Goal: Task Accomplishment & Management: Manage account settings

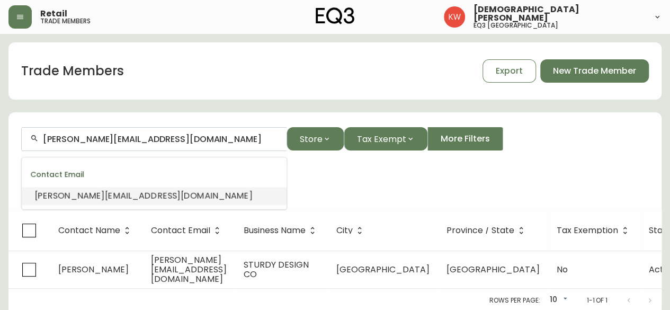
click at [26, 130] on div "[PERSON_NAME][EMAIL_ADDRESS][DOMAIN_NAME]" at bounding box center [154, 139] width 265 height 24
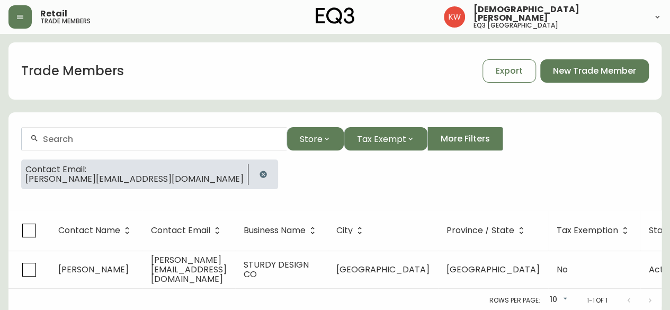
click at [260, 173] on icon "button" at bounding box center [263, 174] width 7 height 7
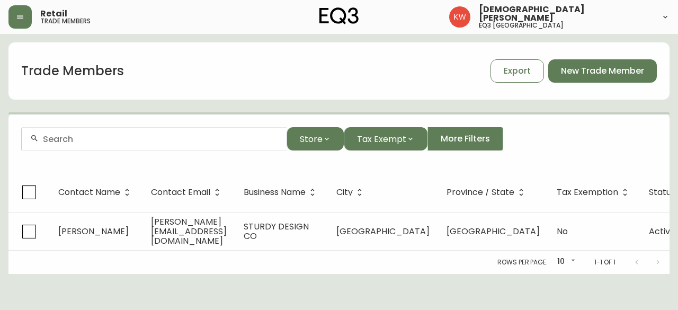
click at [104, 143] on input "text" at bounding box center [160, 139] width 235 height 10
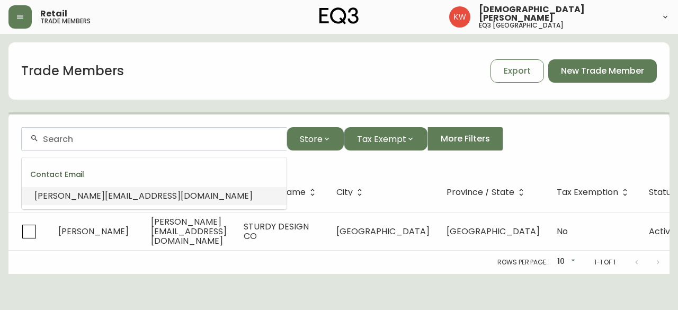
paste input "[EMAIL_ADDRESS][DOMAIN_NAME]"
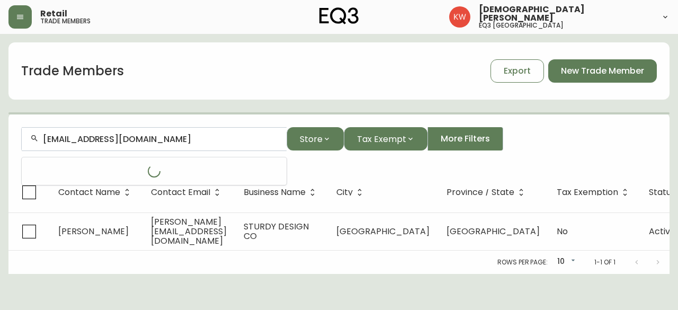
type input "[EMAIL_ADDRESS][DOMAIN_NAME]"
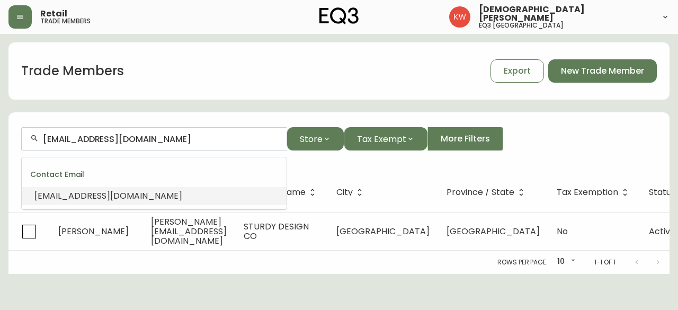
click at [101, 194] on span "[EMAIL_ADDRESS][DOMAIN_NAME]" at bounding box center [108, 196] width 148 height 12
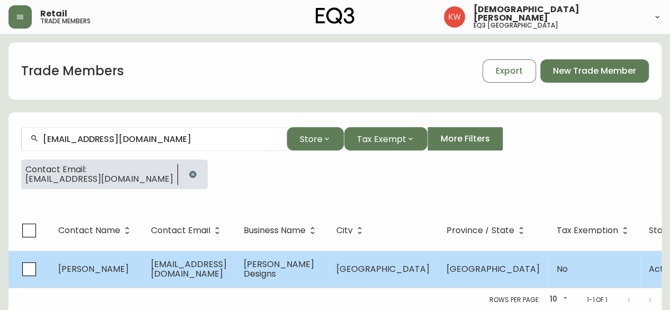
click at [209, 272] on span "[EMAIL_ADDRESS][DOMAIN_NAME]" at bounding box center [189, 269] width 76 height 22
select select "AB"
select select "CA"
select select "CA_EN"
select select "Other"
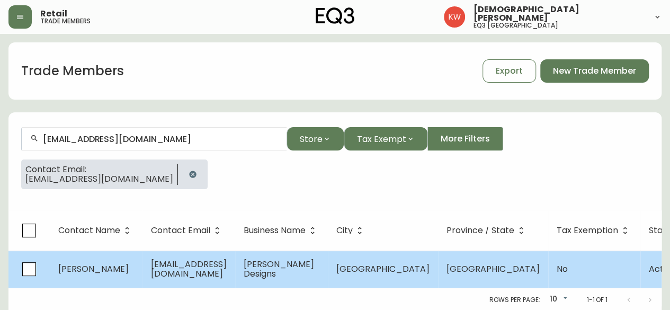
select select "Other"
select select "false"
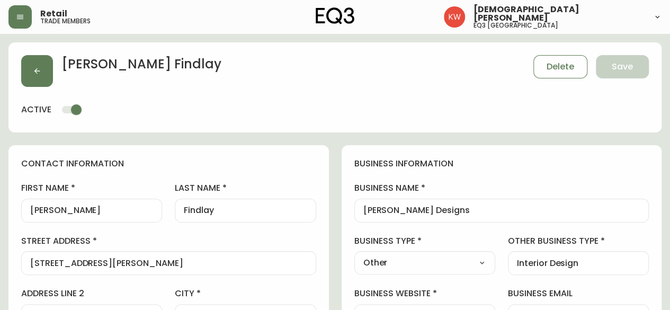
type input "EQ3 [GEOGRAPHIC_DATA]"
select select "cjw10z96m00006gs08l3o91tv"
click at [447, 255] on select "Select Interior Designer Architect Home Builder Contractor Real Estate Agent Ho…" at bounding box center [424, 263] width 141 height 16
select select "Interior Designer"
click at [354, 255] on select "Select Interior Designer Architect Home Builder Contractor Real Estate Agent Ho…" at bounding box center [424, 263] width 141 height 16
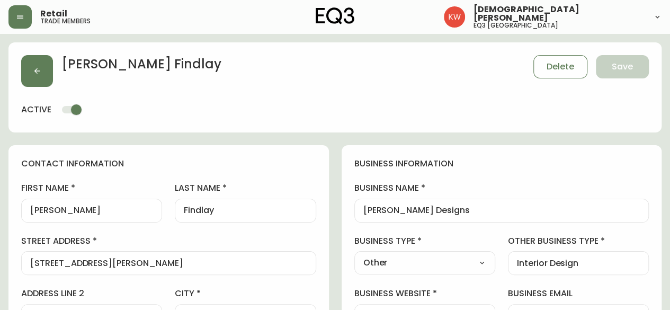
type input "Interior Designer"
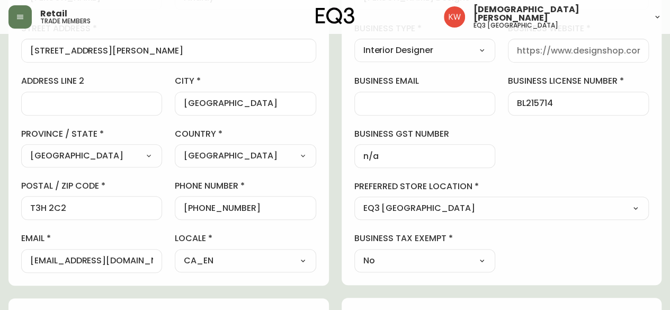
scroll to position [212, 0]
click at [556, 56] on div at bounding box center [578, 51] width 141 height 24
paste input "[URL][DOMAIN_NAME]"
type input "[URL][DOMAIN_NAME]"
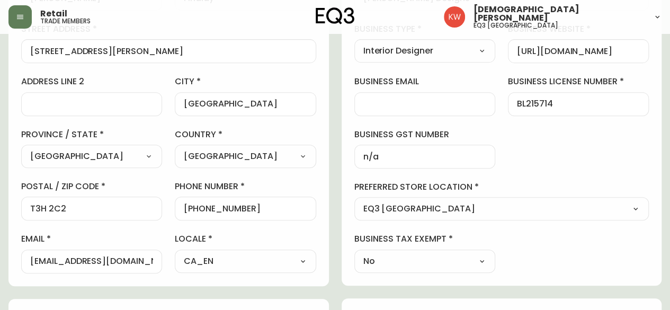
scroll to position [0, 0]
drag, startPoint x: 28, startPoint y: 260, endPoint x: 46, endPoint y: 264, distance: 17.9
click at [46, 264] on div "[EMAIL_ADDRESS][DOMAIN_NAME]" at bounding box center [91, 262] width 141 height 24
drag, startPoint x: 153, startPoint y: 261, endPoint x: 3, endPoint y: 260, distance: 149.9
click at [3, 260] on main "[PERSON_NAME] Delete Save active contact information first name [PERSON_NAME] l…" at bounding box center [335, 256] width 670 height 868
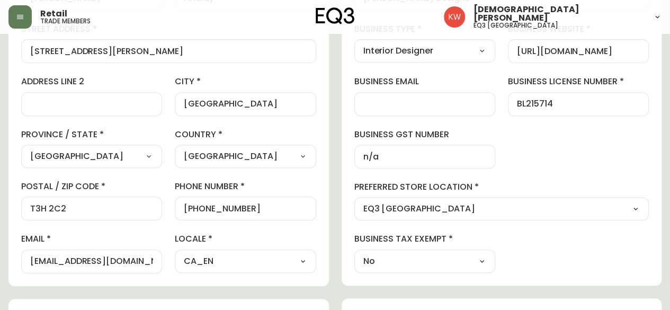
click at [384, 97] on div at bounding box center [424, 104] width 141 height 24
paste input "[EMAIL_ADDRESS][DOMAIN_NAME]"
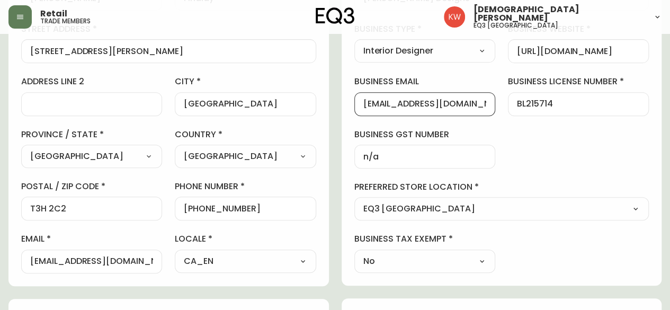
scroll to position [0, 3]
type input "[EMAIL_ADDRESS][DOMAIN_NAME]"
select select
type input "Other"
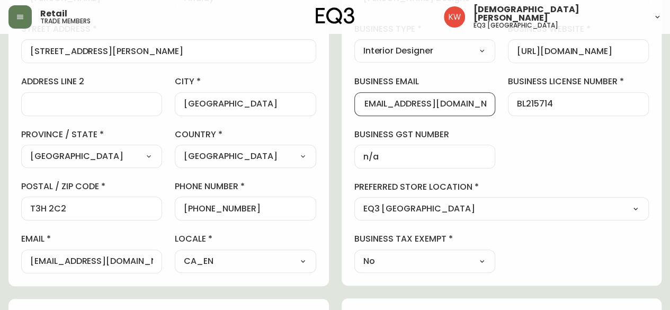
select select "Other"
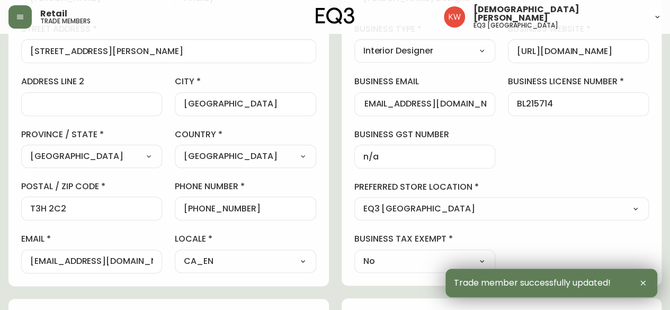
scroll to position [0, 0]
click at [157, 261] on div "[EMAIL_ADDRESS][DOMAIN_NAME]" at bounding box center [91, 262] width 141 height 24
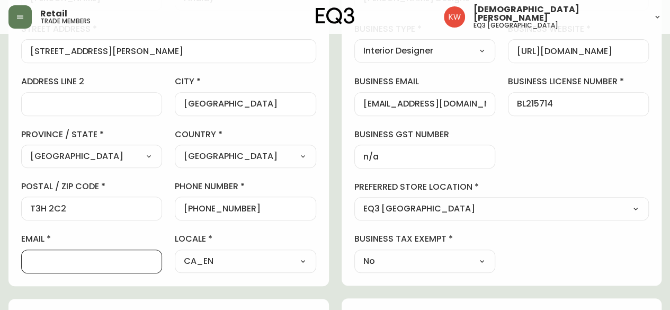
paste input "[EMAIL_ADDRESS][DOMAIN_NAME]"
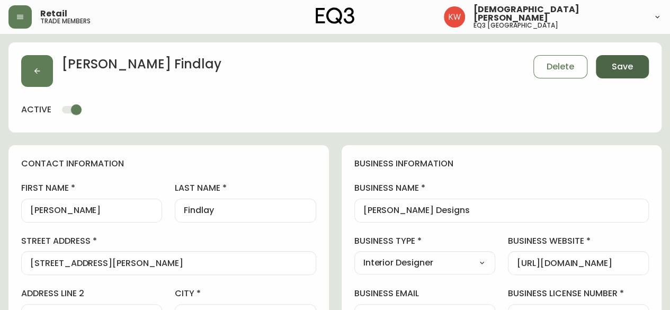
type input "[EMAIL_ADDRESS][DOMAIN_NAME]"
click at [626, 63] on span "Save" at bounding box center [622, 67] width 21 height 12
select select
type input "Other"
select select "Other"
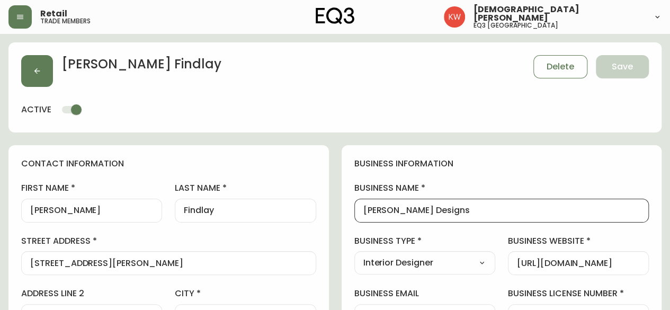
drag, startPoint x: 482, startPoint y: 207, endPoint x: 317, endPoint y: 204, distance: 165.3
click at [29, 68] on button "button" at bounding box center [37, 71] width 32 height 32
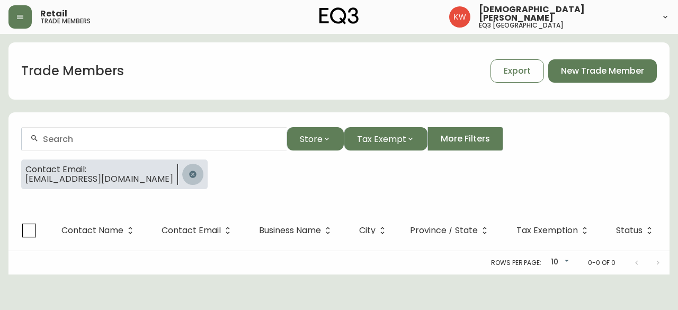
click at [189, 174] on icon "button" at bounding box center [192, 174] width 7 height 7
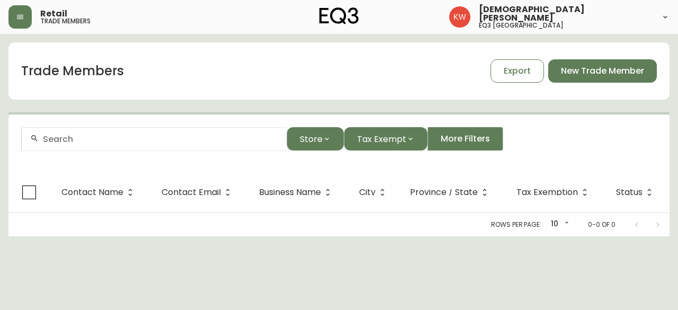
click at [133, 130] on div at bounding box center [154, 139] width 265 height 24
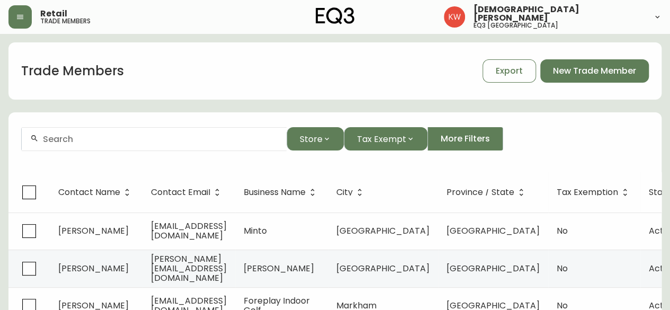
click at [113, 143] on input "text" at bounding box center [160, 139] width 235 height 10
paste input "lynnette@postuma.ca"
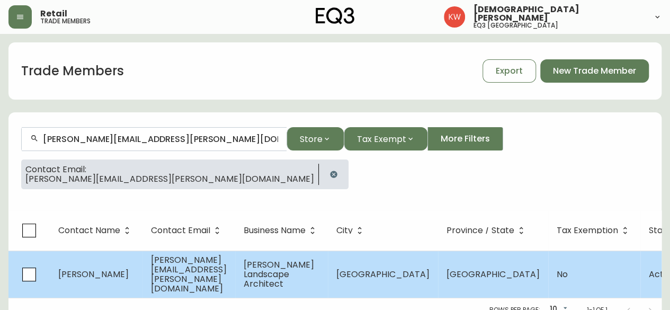
type input "lynnette@postuma.ca"
click at [178, 263] on span "lynnette@postuma.ca" at bounding box center [189, 274] width 76 height 41
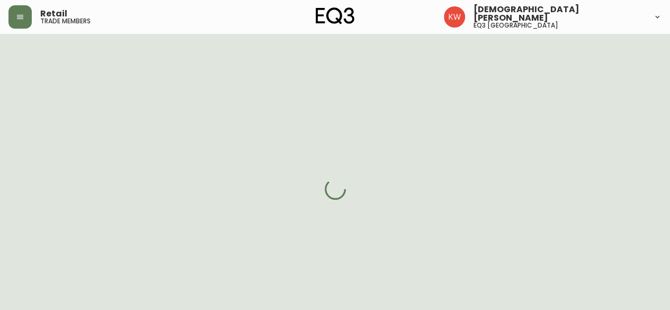
select select "AB"
select select "CA"
select select "CA_EN"
select select "Outreach from a Trade Rep"
select select "Architect"
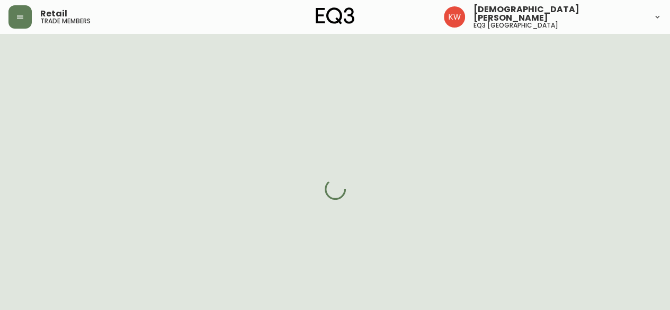
select select "cjw10z96m00006gs08l3o91tv"
select select "false"
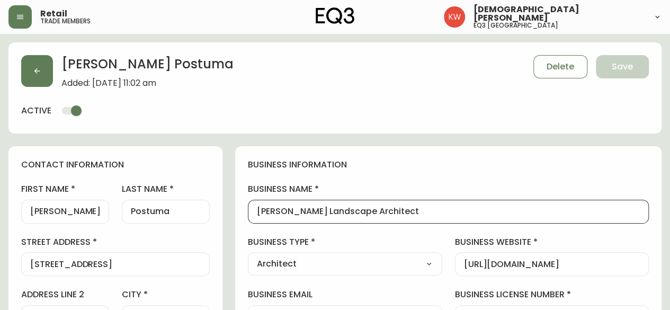
drag, startPoint x: 548, startPoint y: 214, endPoint x: 340, endPoint y: 213, distance: 208.2
click at [41, 67] on button "button" at bounding box center [37, 71] width 32 height 32
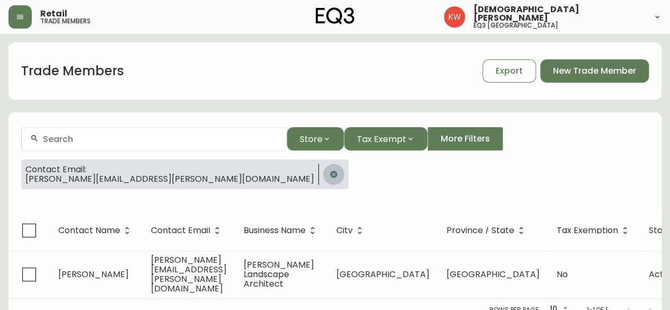
click at [330, 175] on icon "button" at bounding box center [333, 174] width 7 height 7
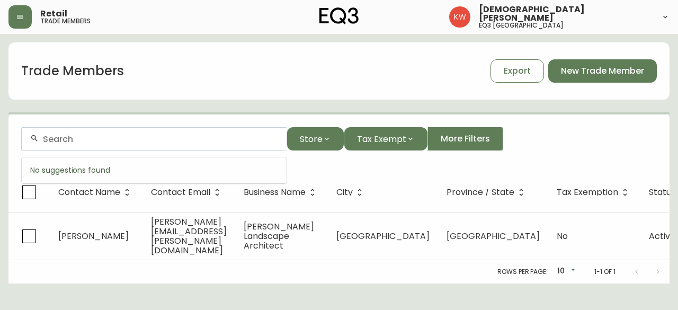
click at [127, 143] on input "text" at bounding box center [160, 139] width 235 height 10
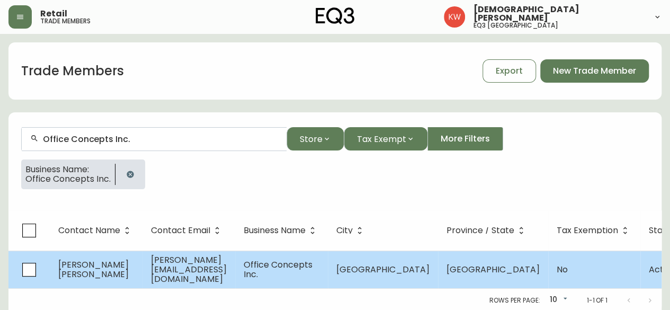
type input "Office Concepts Inc."
click at [150, 262] on td "jennifer@officeconcepts.ca" at bounding box center [189, 270] width 93 height 38
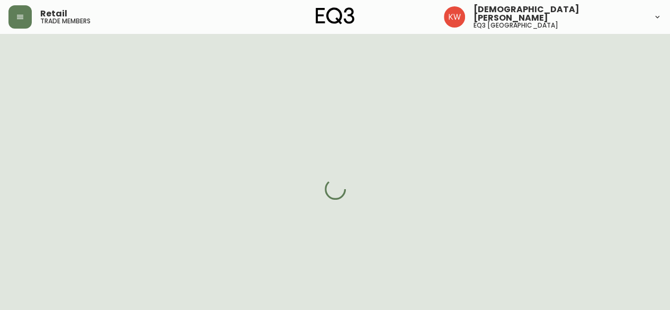
select select "AB"
select select "CA"
select select "CA_EN"
select select "Outreach from a Trade Rep"
select select "Other"
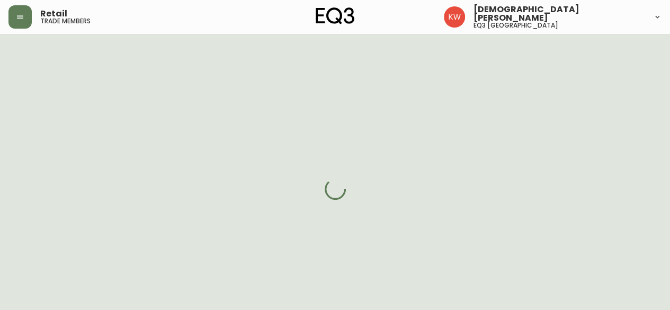
select select "cjw10z96m00006gs08l3o91tv"
select select "false"
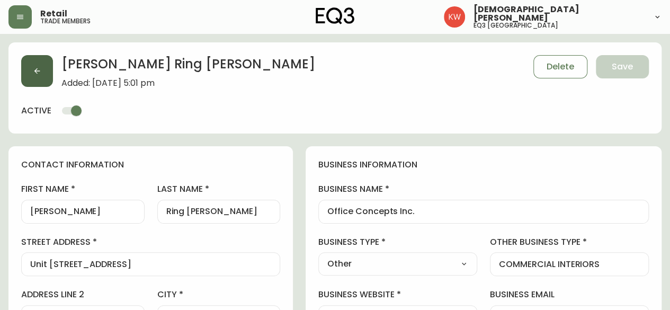
click at [33, 74] on icon "button" at bounding box center [37, 71] width 8 height 8
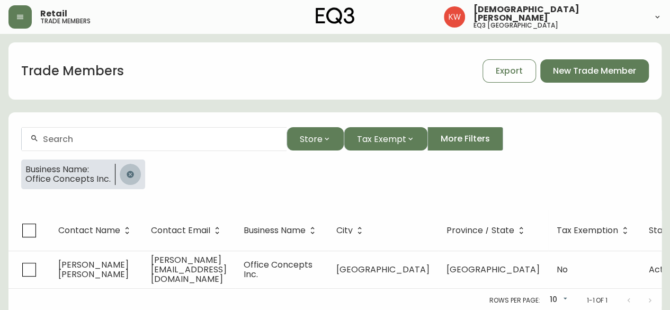
click at [131, 175] on icon "button" at bounding box center [130, 174] width 7 height 7
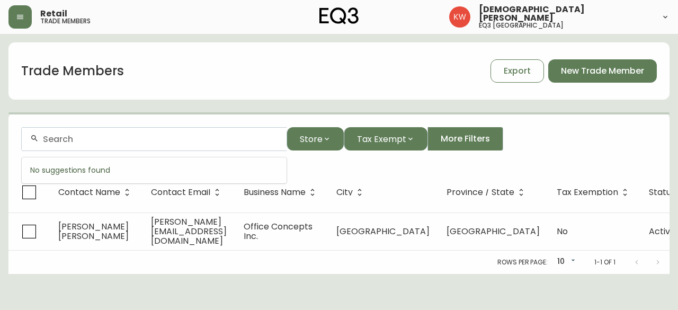
click at [100, 137] on input "text" at bounding box center [160, 139] width 235 height 10
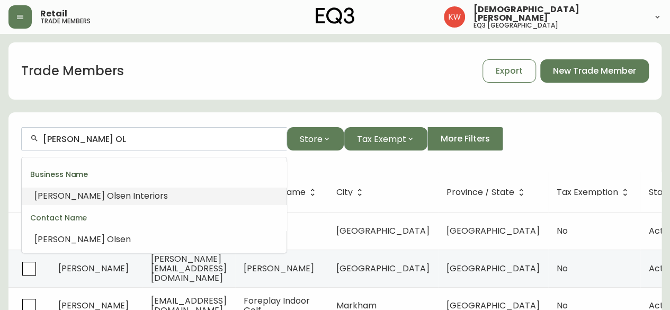
click at [116, 192] on span "sen Interiors" at bounding box center [142, 196] width 52 height 12
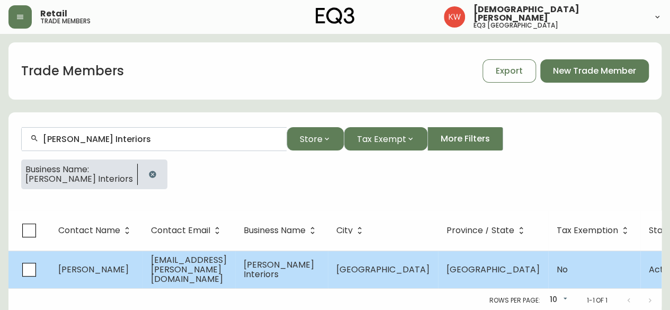
type input "Donna Olsen Interiors"
click at [156, 271] on span "olseninteriors@shaw.ca" at bounding box center [189, 269] width 76 height 31
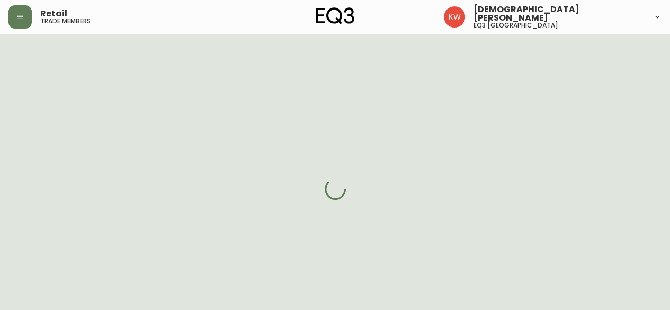
select select "AB"
select select "CA"
select select "CA_EN"
select select "Other"
select select "Interior Designer"
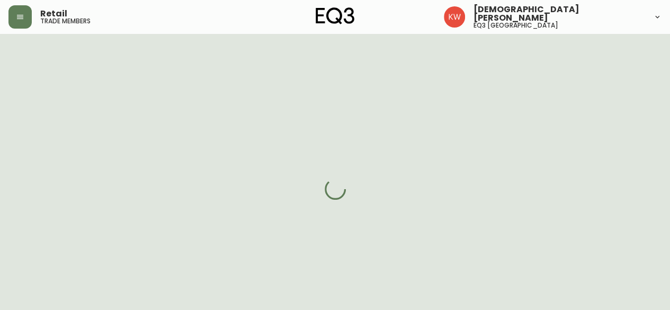
select select "cjw10z96m00006gs08l3o91tv"
select select "false"
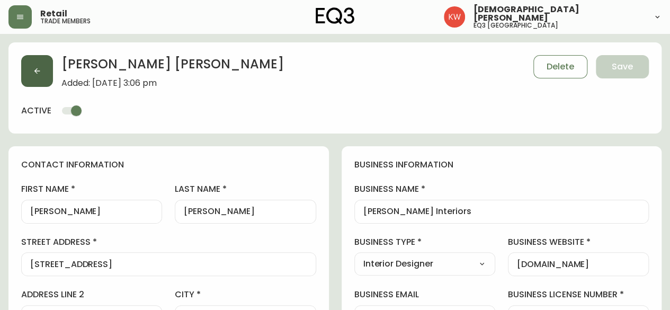
click at [36, 72] on icon "button" at bounding box center [37, 71] width 8 height 8
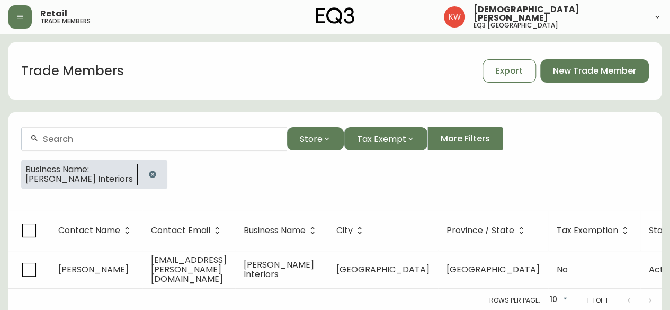
click at [149, 174] on icon "button" at bounding box center [152, 174] width 7 height 7
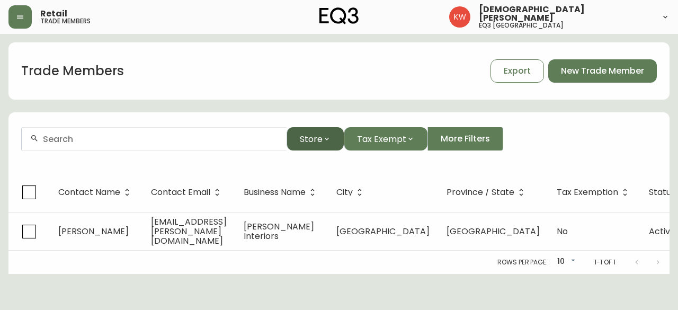
click at [322, 145] on button "Store" at bounding box center [315, 138] width 57 height 23
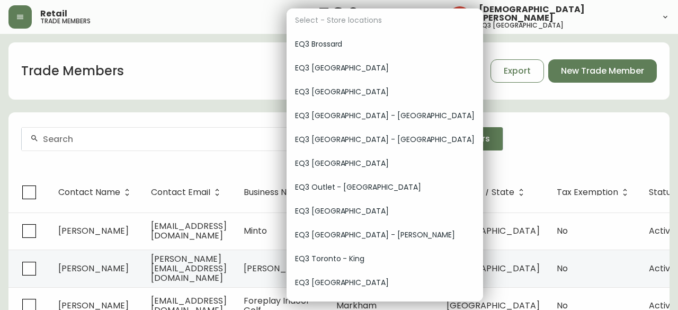
click at [339, 92] on span "EQ3 Calgary" at bounding box center [385, 91] width 180 height 11
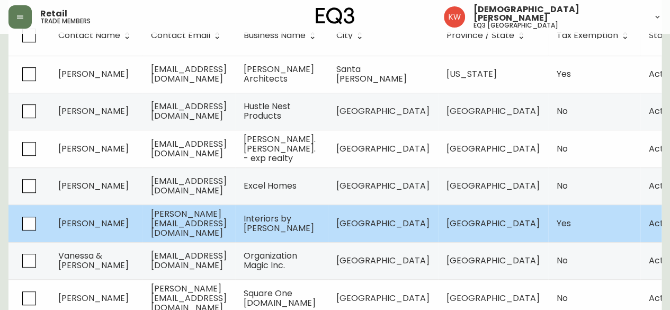
scroll to position [212, 0]
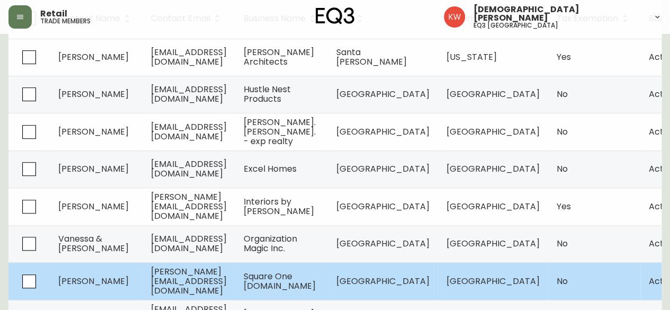
click at [192, 277] on span "trisha@square1developments.com" at bounding box center [189, 280] width 76 height 31
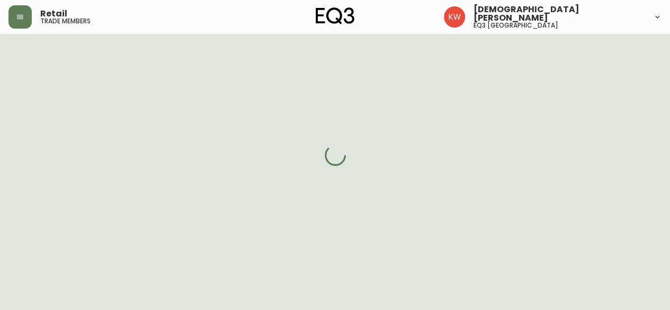
scroll to position [212, 0]
select select "AB"
select select "CA"
select select "CA_EN"
select select "Other"
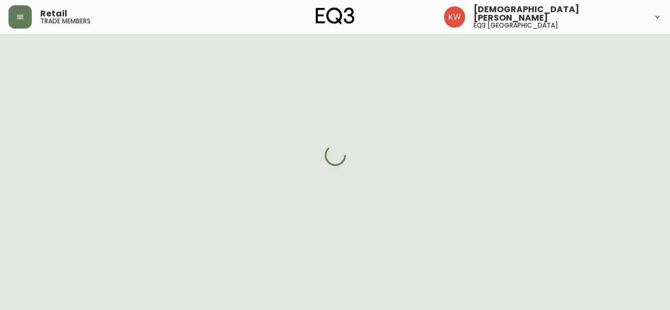
select select "Home Builder"
select select "cjw10z96m00006gs08l3o91tv"
select select "false"
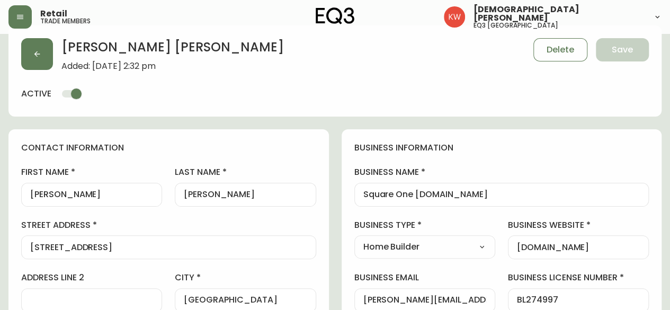
scroll to position [0, 0]
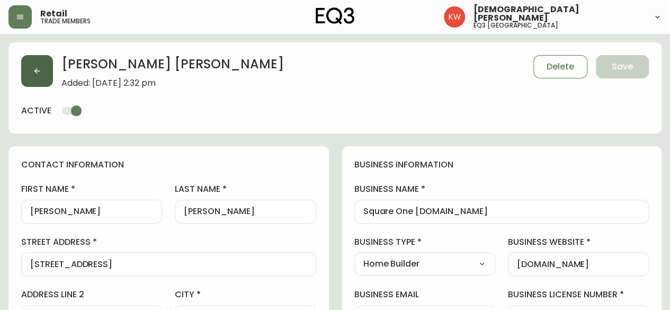
click at [31, 65] on button "button" at bounding box center [37, 71] width 32 height 32
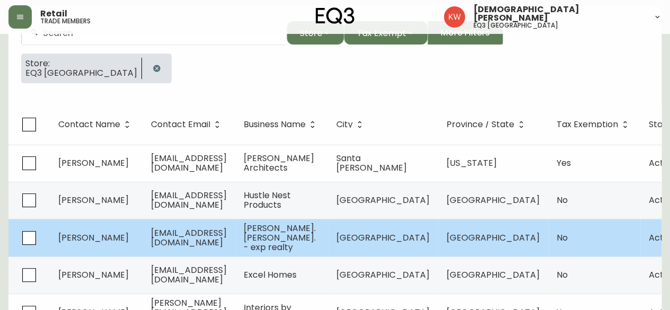
scroll to position [212, 0]
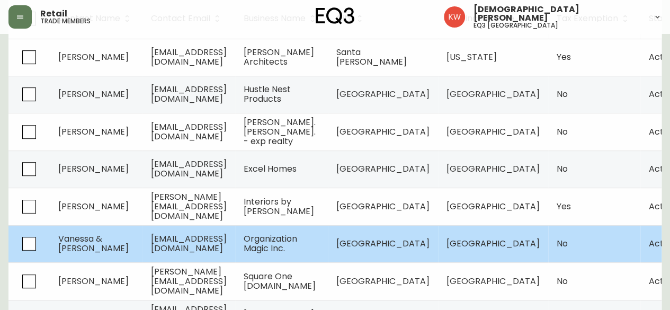
click at [168, 247] on span "hello@organizationmagic.ca" at bounding box center [189, 244] width 76 height 22
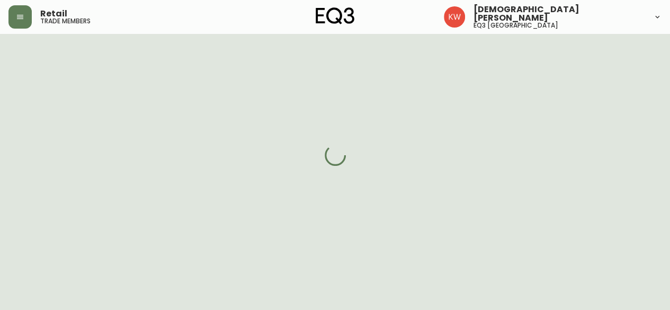
scroll to position [212, 0]
select select "AB"
select select "CA"
select select "CA_EN"
select select "Other"
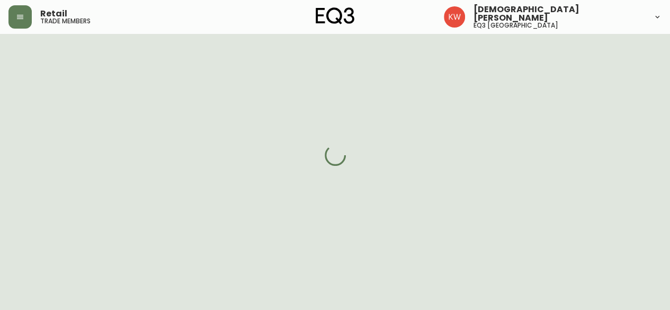
select select "Other"
select select "cjw10z96m00006gs08l3o91tv"
select select "false"
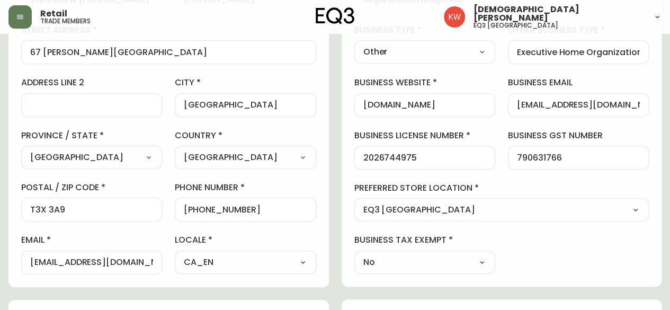
scroll to position [0, 0]
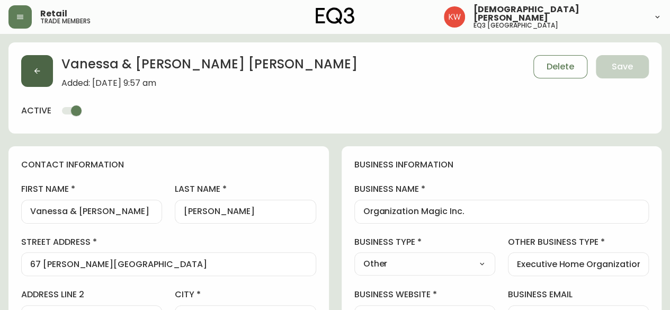
click at [42, 71] on button "button" at bounding box center [37, 71] width 32 height 32
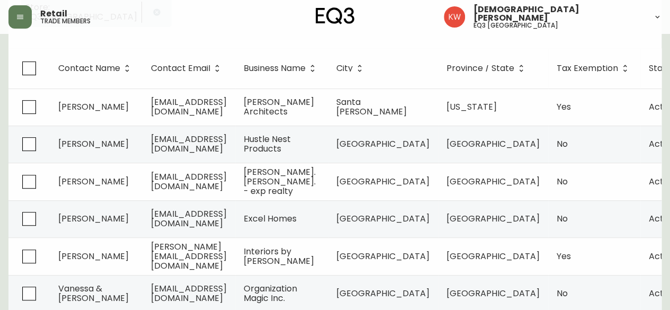
scroll to position [176, 0]
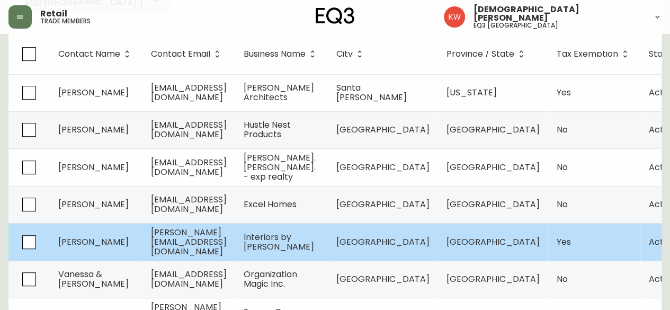
click at [235, 245] on td "jessica@interiorsbyjessica.ca" at bounding box center [189, 242] width 93 height 38
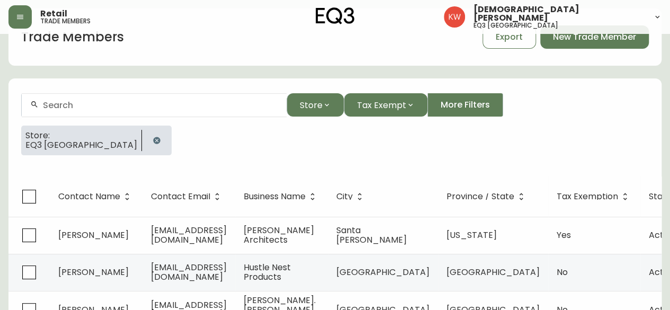
select select "AB"
select select "CA"
select select "CA_EN"
select select "Other"
select select "Interior Designer"
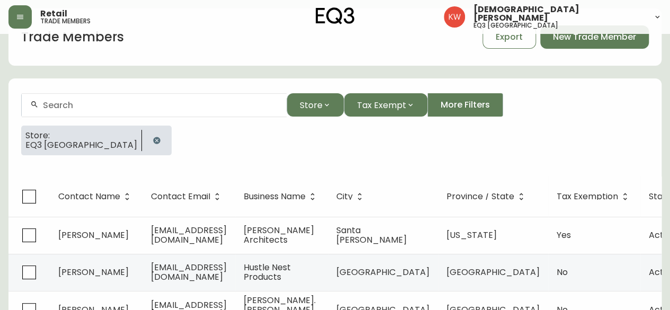
select select "true"
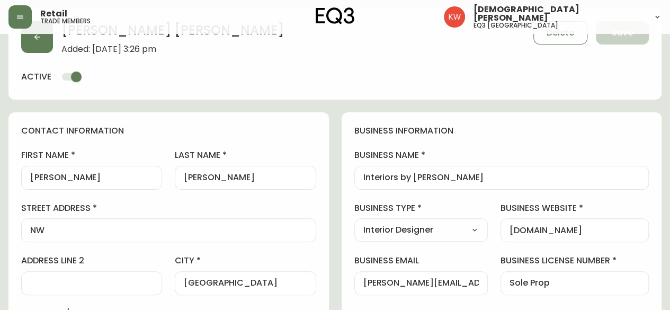
type input "EQ3 Calgary"
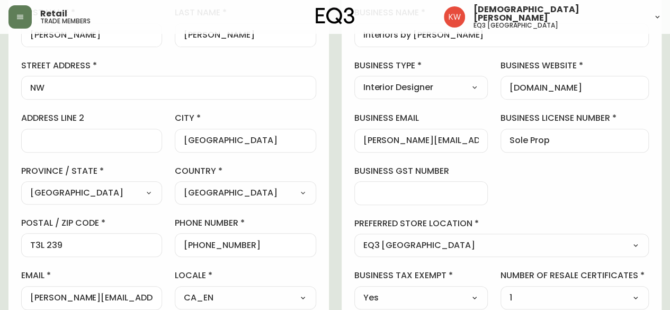
select select "cjw10z96m00006gs08l3o91tv"
drag, startPoint x: 599, startPoint y: 85, endPoint x: 504, endPoint y: 84, distance: 94.3
click at [504, 84] on div "interiorsbyjessica.ca" at bounding box center [575, 88] width 148 height 24
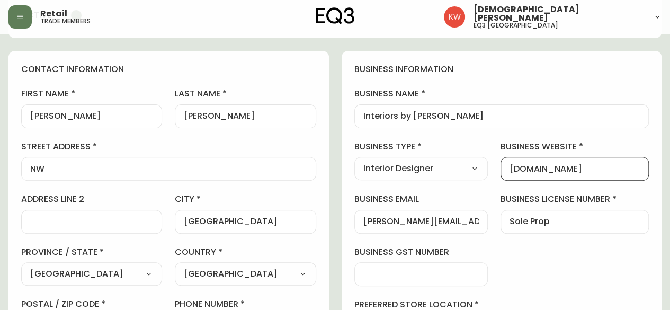
scroll to position [17, 0]
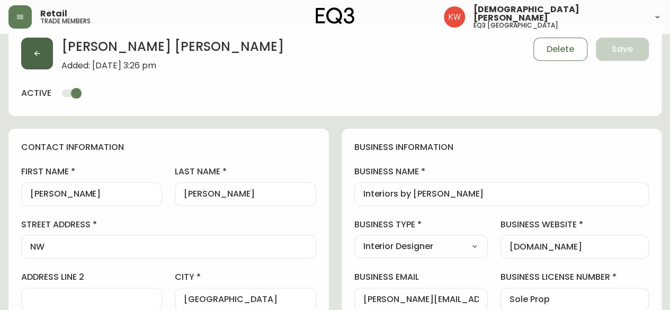
click at [36, 52] on icon "button" at bounding box center [37, 53] width 8 height 8
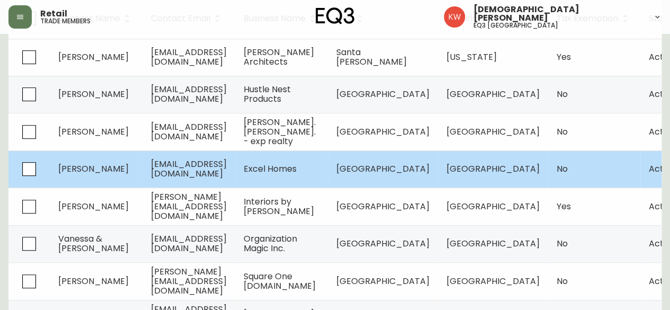
click at [104, 176] on td "Heather Cockerline" at bounding box center [96, 168] width 93 height 37
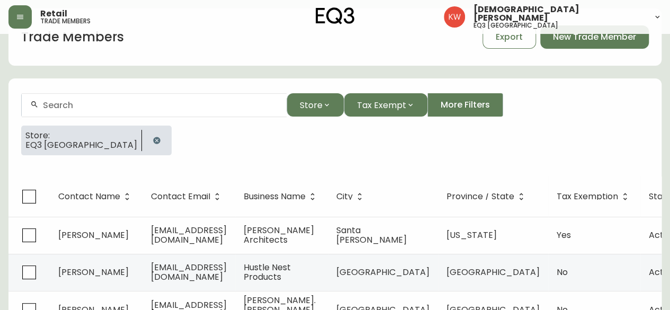
select select "AB"
select select "CA"
select select "CA_EN"
select select "Outreach from a Trade Rep"
select select "Home Builder"
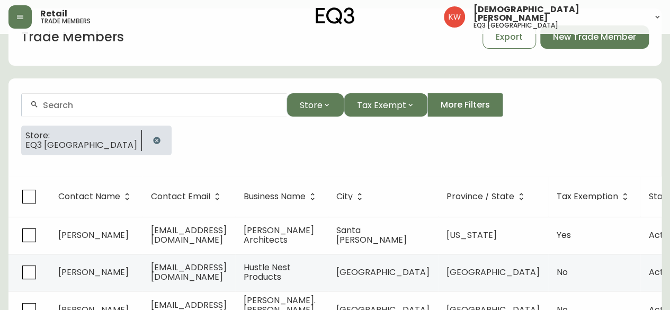
select select "false"
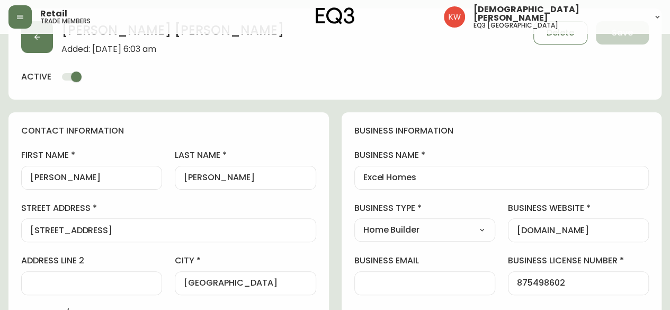
scroll to position [212, 0]
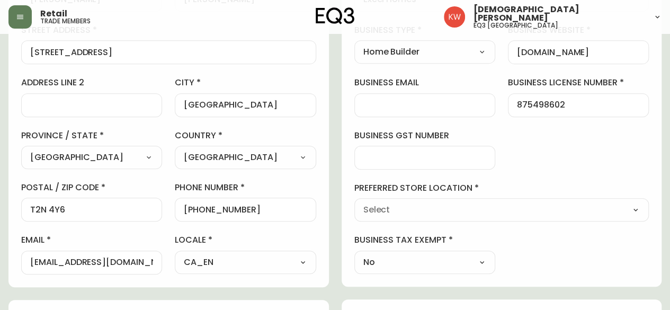
type input "EQ3 Calgary"
select select "cjw10z96m00006gs08l3o91tv"
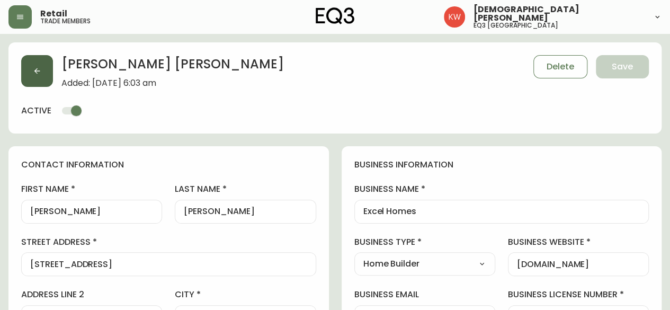
click at [36, 81] on button "button" at bounding box center [37, 71] width 32 height 32
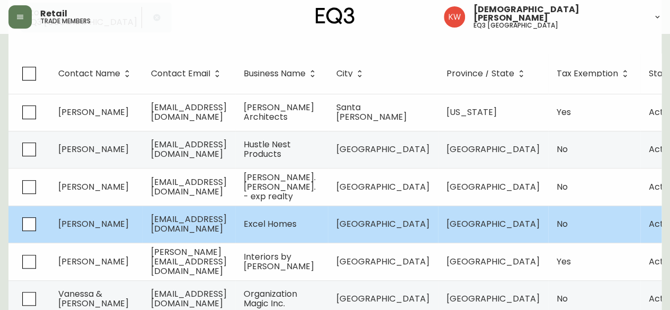
scroll to position [159, 0]
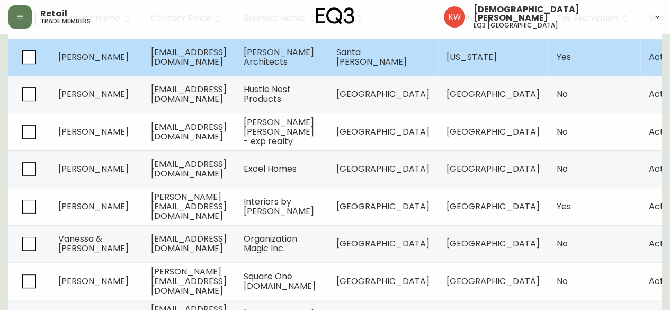
click at [314, 51] on span "Winick Architects" at bounding box center [279, 57] width 70 height 22
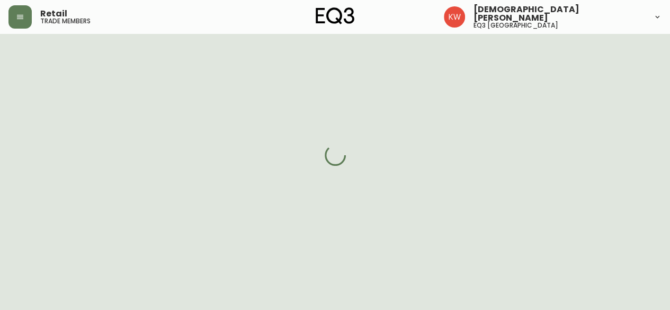
scroll to position [212, 0]
select select "CA"
select select "US"
select select "US_EN"
select select "Other"
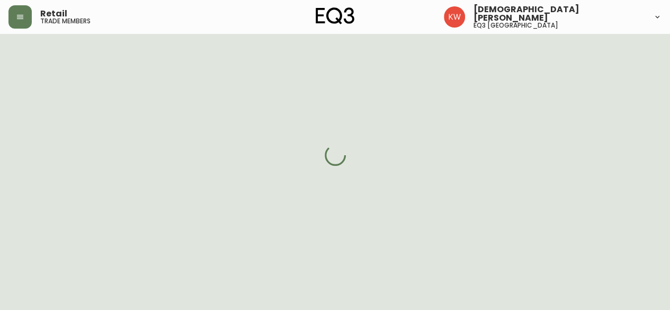
select select "Architect"
select select "cjw10z96m00006gs08l3o91tv"
select select "true"
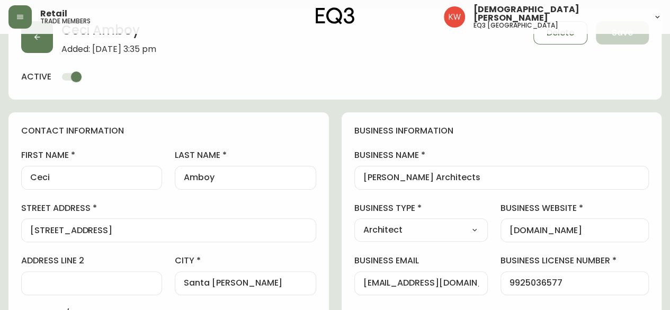
scroll to position [0, 0]
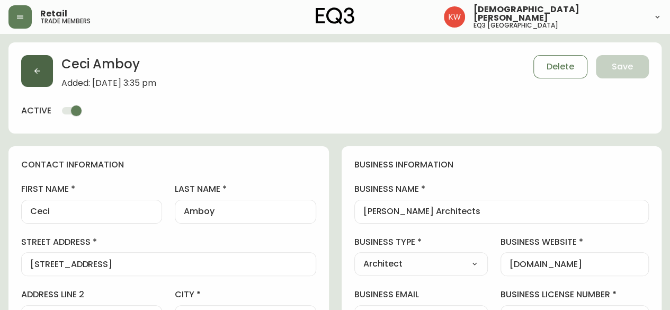
click at [50, 76] on button "button" at bounding box center [37, 71] width 32 height 32
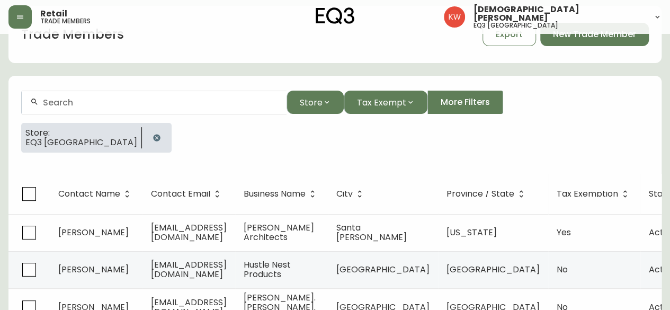
scroll to position [53, 0]
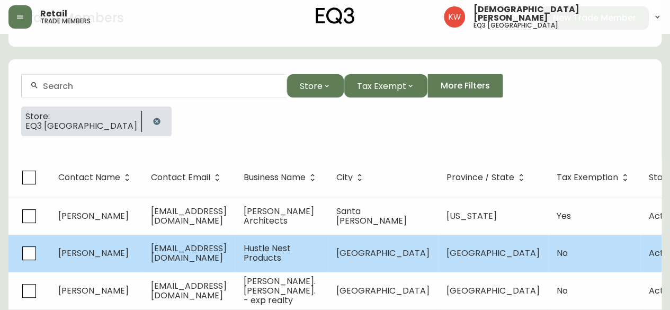
click at [235, 243] on td "swaroopmathews@outlook.com" at bounding box center [189, 253] width 93 height 37
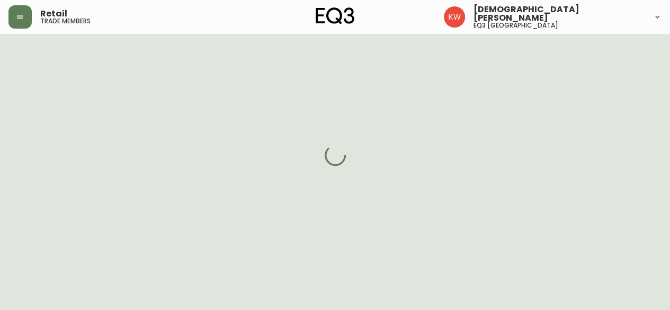
scroll to position [53, 0]
select select "AB"
select select "CA"
select select "CA_EN"
select select "Other"
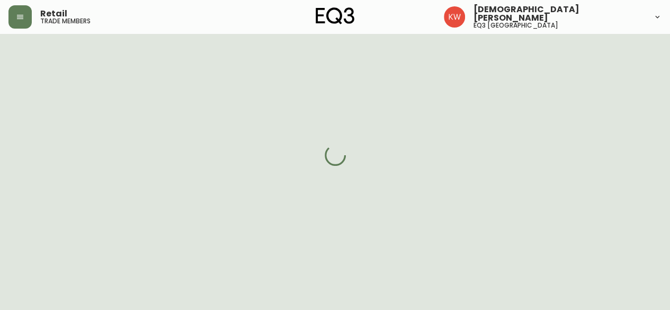
select select "Other"
select select "cjw10z96m00006gs08l3o91tv"
select select "false"
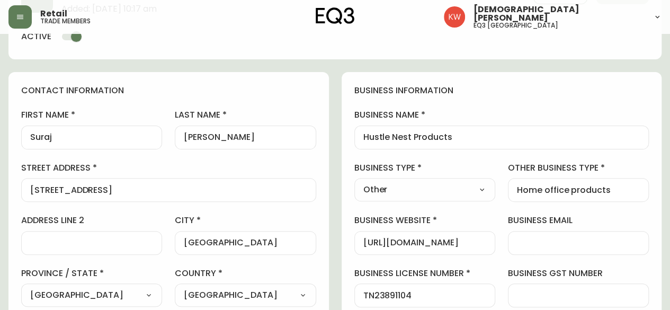
scroll to position [0, 0]
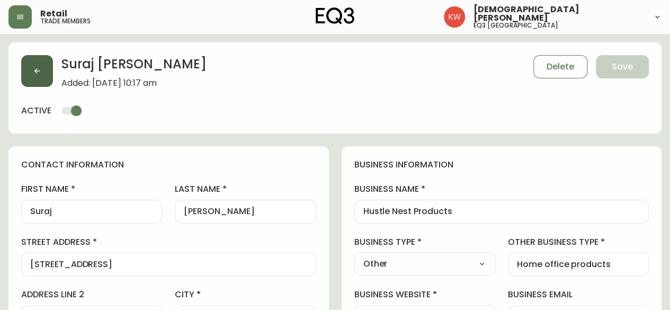
click at [47, 77] on button "button" at bounding box center [37, 71] width 32 height 32
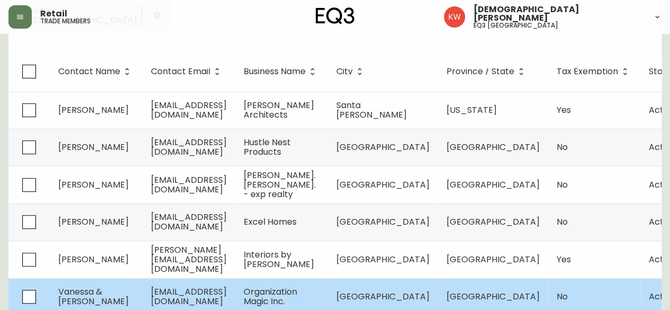
scroll to position [212, 0]
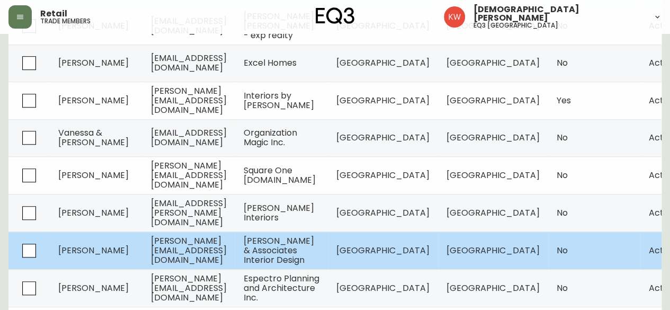
click at [123, 241] on td "Sandra Robinson" at bounding box center [96, 251] width 93 height 38
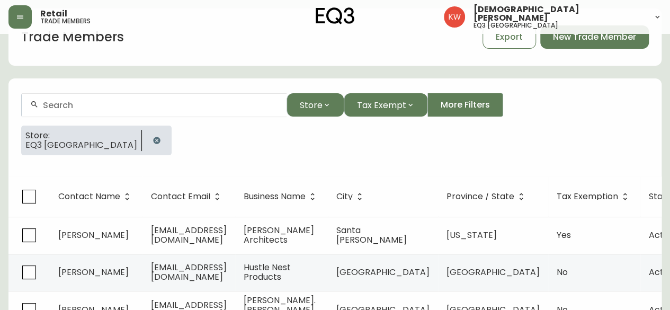
select select "AB"
select select "CA"
select select "CA_EN"
select select "Other"
select select "Interior Designer"
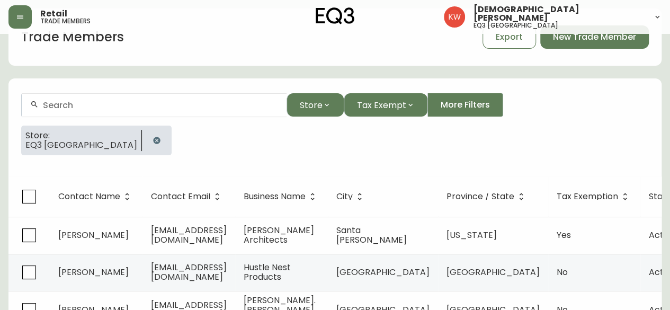
select select "false"
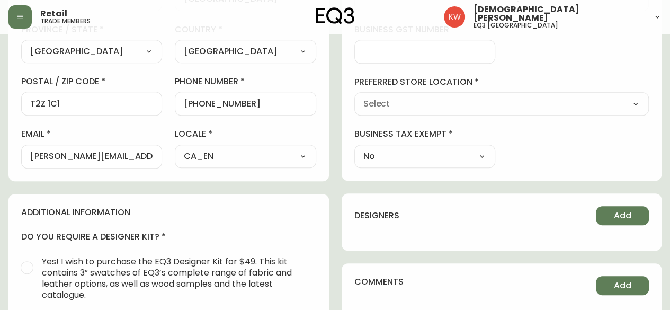
type input "EQ3 Calgary"
select select "cjw10z96m00006gs08l3o91tv"
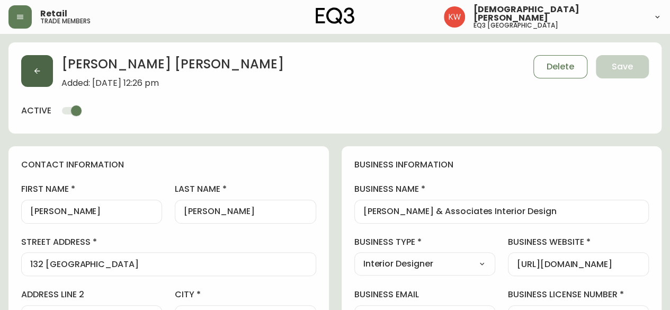
click at [41, 74] on button "button" at bounding box center [37, 71] width 32 height 32
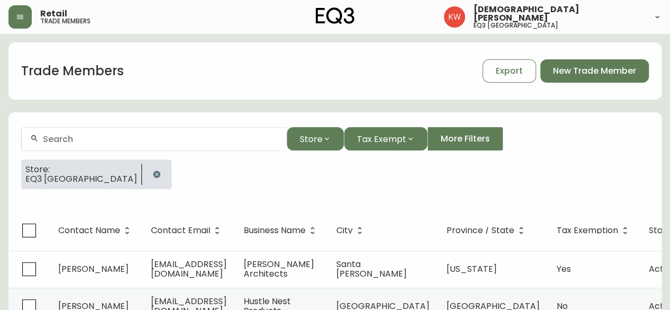
drag, startPoint x: 103, startPoint y: 172, endPoint x: 97, endPoint y: 176, distance: 6.5
click at [146, 172] on button "button" at bounding box center [156, 174] width 21 height 21
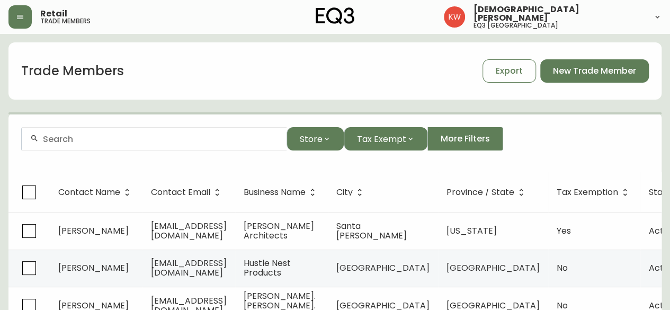
click at [89, 138] on input "text" at bounding box center [160, 139] width 235 height 10
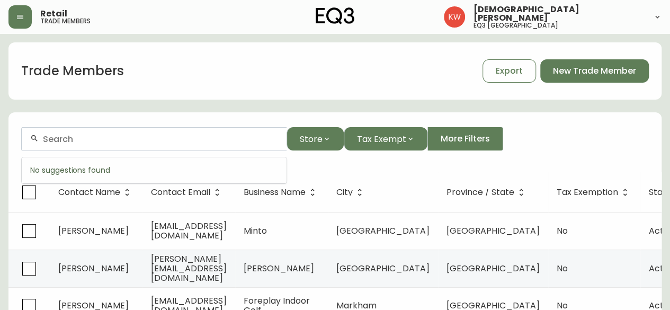
click at [110, 140] on input "text" at bounding box center [160, 139] width 235 height 10
paste input "kasey@korrdesigninc.com"
type input "kasey@korrdesigninc.com"
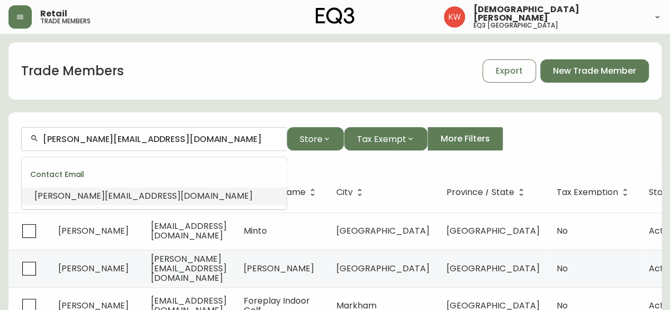
click at [130, 194] on span "kasey@korrdesigninc.com" at bounding box center [143, 196] width 218 height 12
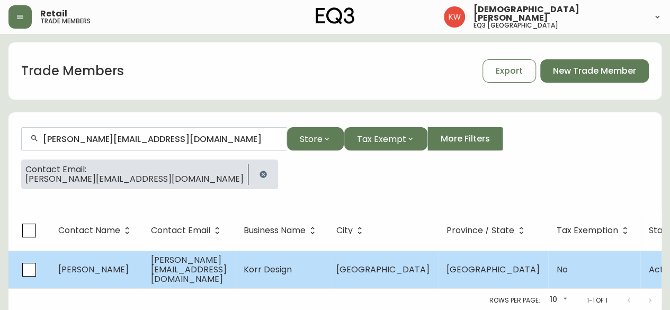
click at [147, 264] on td "kasey@korrdesigninc.com" at bounding box center [189, 270] width 93 height 38
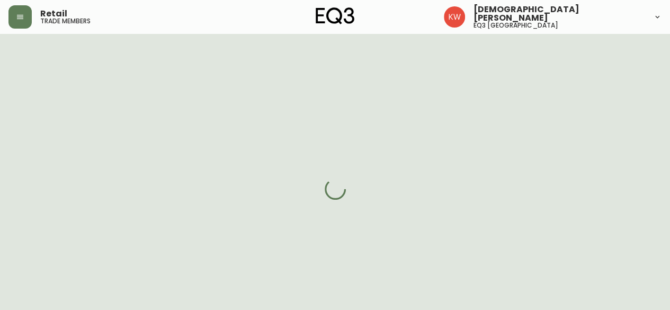
select select "AB"
select select "CA"
select select "CA_EN"
select select "Other"
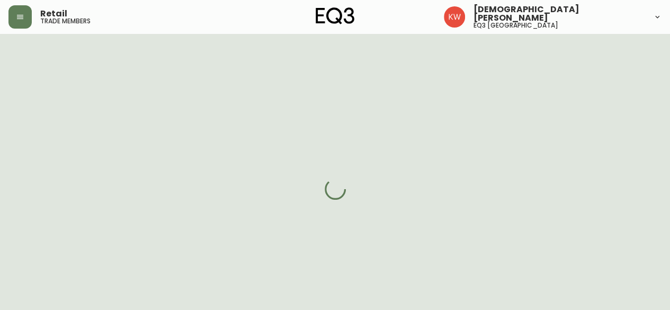
select select "cjw10z96m00006gs08l3o91tv"
select select "false"
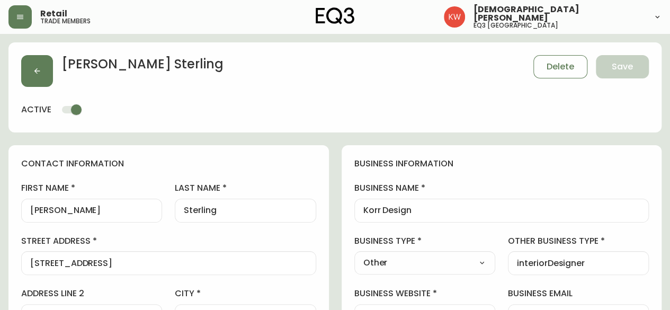
click at [439, 260] on select "Select Interior Designer Architect Home Builder Contractor Real Estate Agent Ho…" at bounding box center [424, 263] width 141 height 16
select select "Interior Designer"
click at [354, 255] on select "Select Interior Designer Architect Home Builder Contractor Real Estate Agent Ho…" at bounding box center [424, 263] width 141 height 16
type input "Interior Designer"
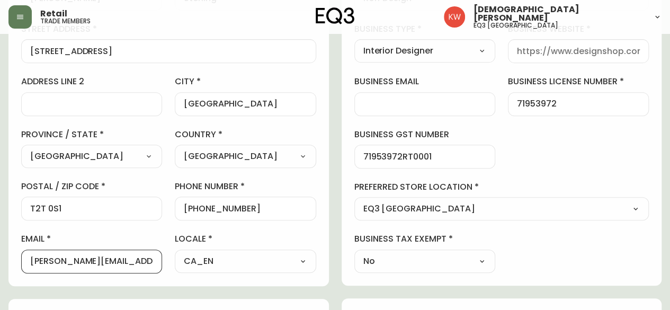
drag, startPoint x: 63, startPoint y: 261, endPoint x: 165, endPoint y: 266, distance: 102.4
click at [165, 266] on div "first name Kasey last name Sterling street address 102, 1807 - 22nd Ave SW addr…" at bounding box center [168, 121] width 295 height 303
click at [572, 53] on input "business website" at bounding box center [578, 51] width 123 height 10
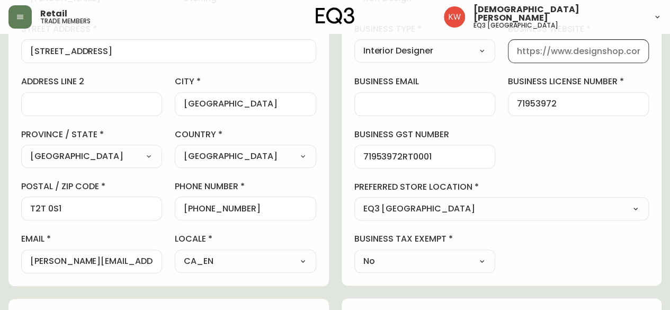
paste input "korrdesigninc.com"
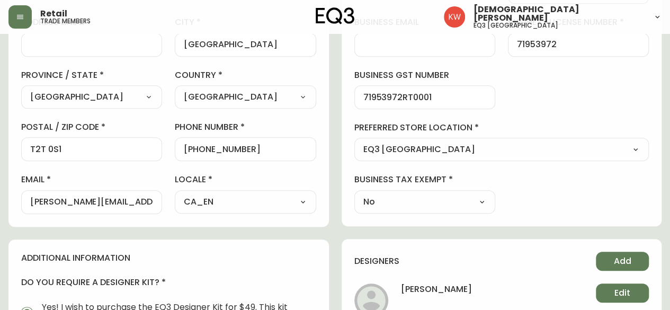
scroll to position [424, 0]
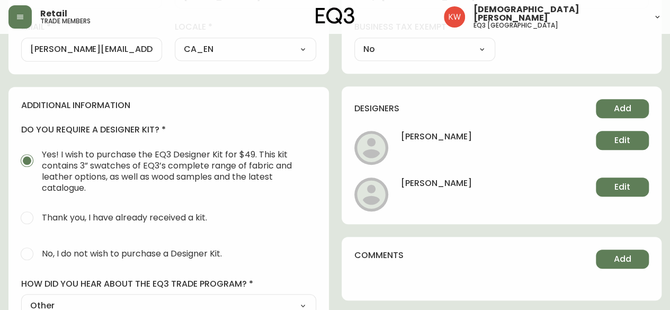
type input "korrdesigninc.com"
click at [634, 185] on button "Edit" at bounding box center [622, 186] width 53 height 19
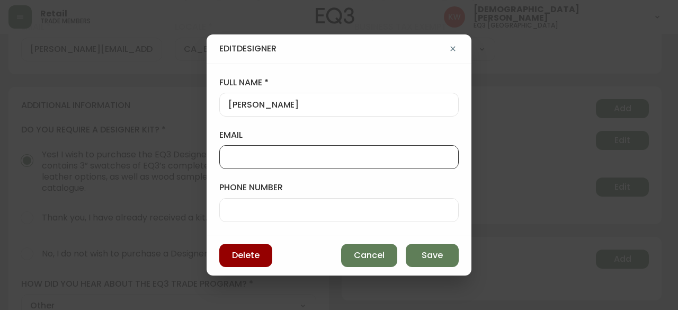
click at [366, 157] on input "email" at bounding box center [338, 157] width 221 height 10
paste input "rachel@korrdesigninc.com"
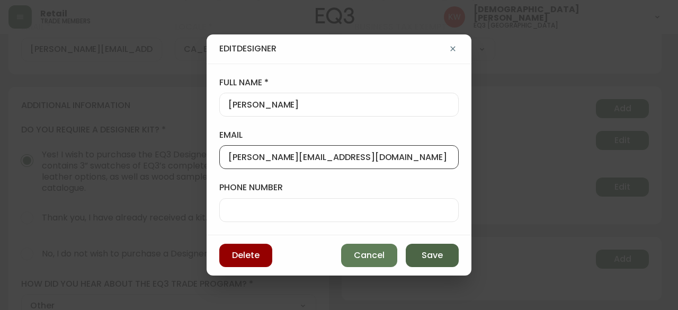
type input "rachel@korrdesigninc.com"
click at [447, 259] on button "Save" at bounding box center [432, 255] width 53 height 23
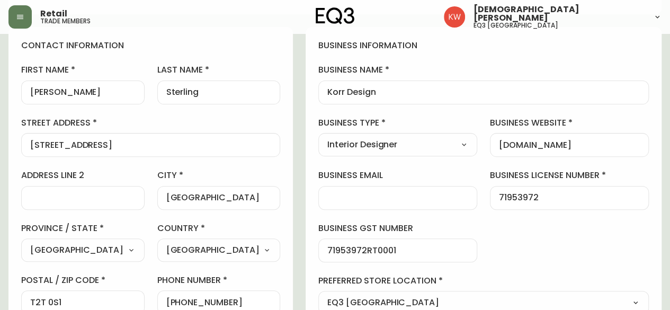
scroll to position [106, 0]
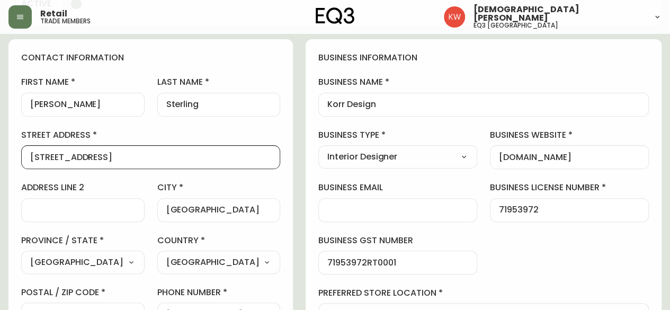
drag, startPoint x: 42, startPoint y: 159, endPoint x: 28, endPoint y: 153, distance: 15.0
click at [28, 153] on div "102, 1807 - 22nd Ave SW" at bounding box center [150, 157] width 259 height 24
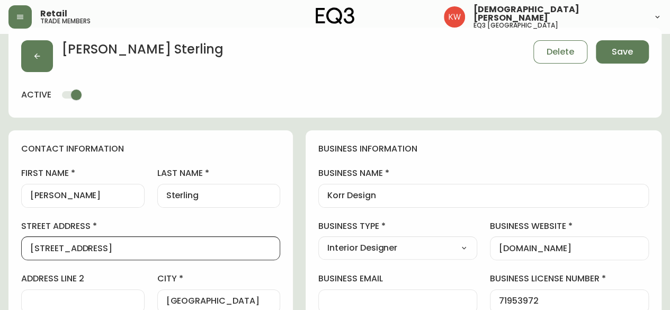
scroll to position [0, 0]
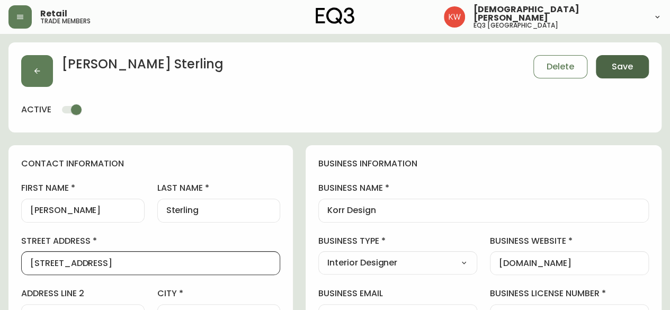
type input "201, 1807 - 22nd Ave SW"
click at [621, 65] on span "Save" at bounding box center [622, 67] width 21 height 12
select select
type input "Other"
select select "Other"
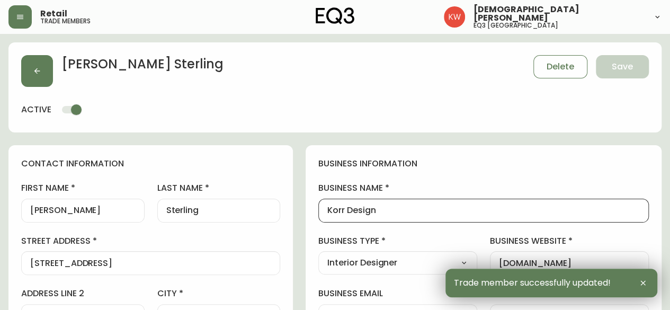
drag, startPoint x: 438, startPoint y: 208, endPoint x: 359, endPoint y: 195, distance: 80.5
click at [359, 195] on div "business name Korr Design" at bounding box center [483, 202] width 331 height 40
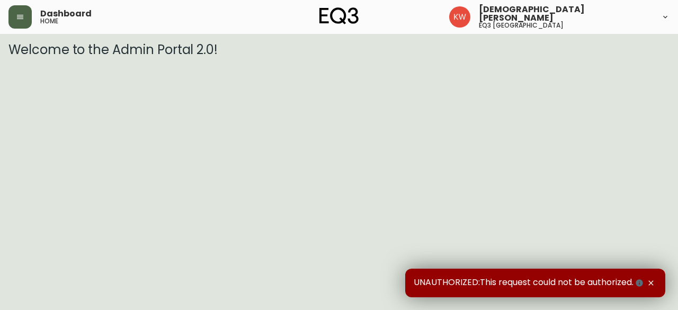
click at [19, 17] on icon "button" at bounding box center [20, 17] width 8 height 8
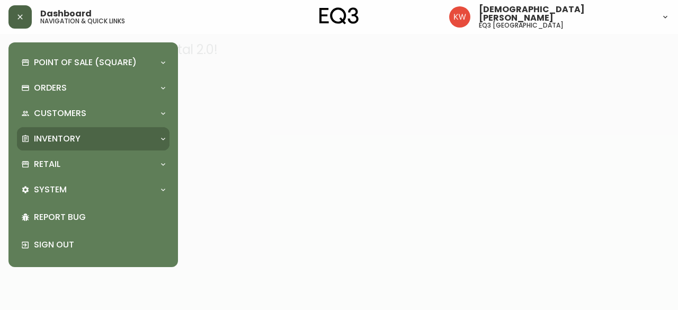
click at [80, 141] on p "Inventory" at bounding box center [57, 139] width 47 height 12
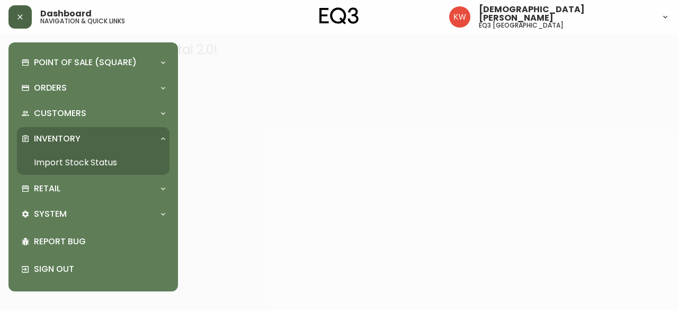
click at [65, 166] on link "Import Stock Status" at bounding box center [93, 162] width 153 height 24
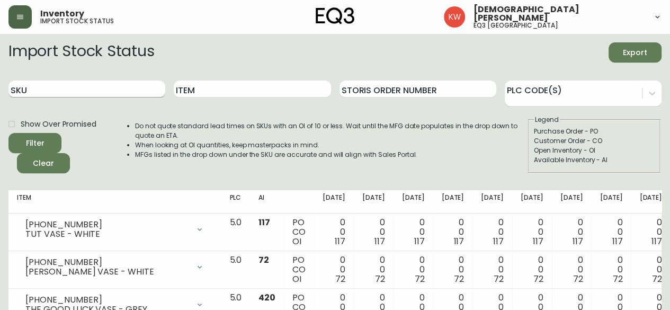
click at [122, 85] on input "SKU" at bounding box center [86, 89] width 157 height 17
paste input "3020-416-4"
type input "3020-416-4"
click at [8, 133] on button "Filter" at bounding box center [34, 143] width 53 height 20
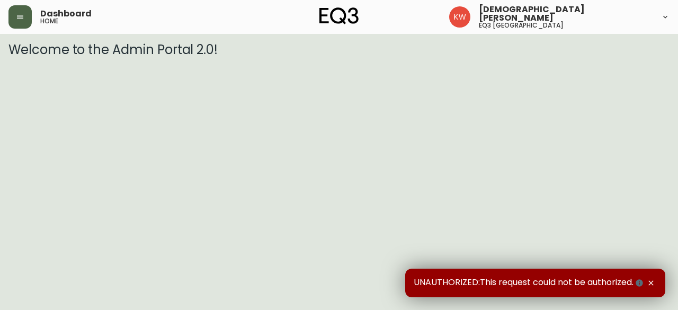
click at [21, 14] on icon "button" at bounding box center [20, 17] width 8 height 8
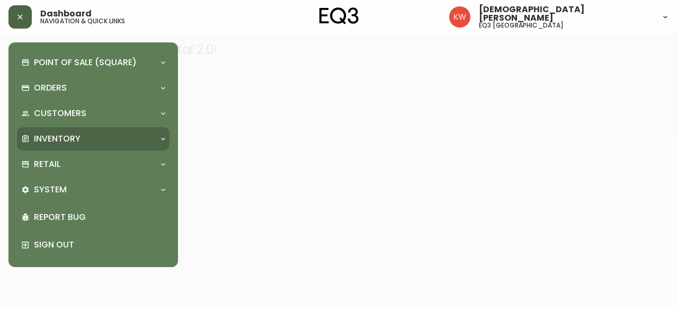
click at [157, 139] on div at bounding box center [163, 139] width 17 height 8
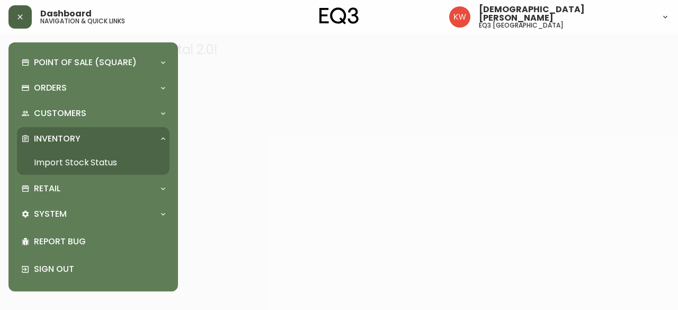
click at [94, 158] on link "Import Stock Status" at bounding box center [93, 162] width 153 height 24
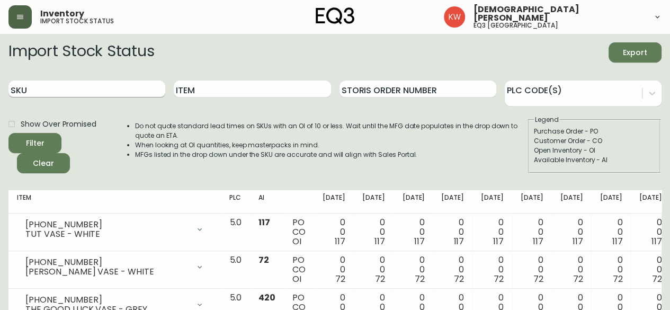
click at [82, 88] on input "SKU" at bounding box center [86, 89] width 157 height 17
paste input "[PHONE_NUMBER]"
click at [8, 133] on button "Filter" at bounding box center [34, 143] width 53 height 20
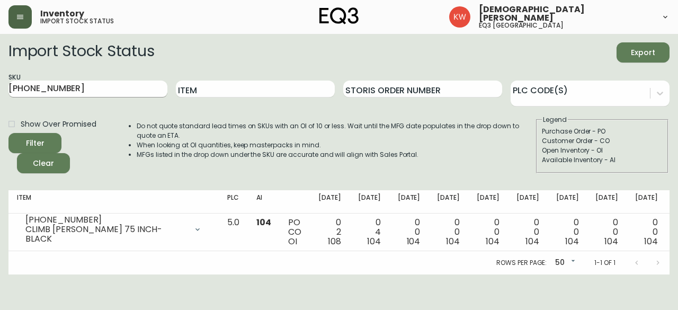
click at [95, 90] on input "[PHONE_NUMBER]" at bounding box center [87, 89] width 159 height 17
drag, startPoint x: 95, startPoint y: 91, endPoint x: -15, endPoint y: 73, distance: 111.1
click at [0, 73] on html "Inventory import stock status [DEMOGRAPHIC_DATA][PERSON_NAME] eq3 calgary Impor…" at bounding box center [339, 137] width 678 height 274
paste input "3-13"
click at [8, 133] on button "Filter" at bounding box center [34, 143] width 53 height 20
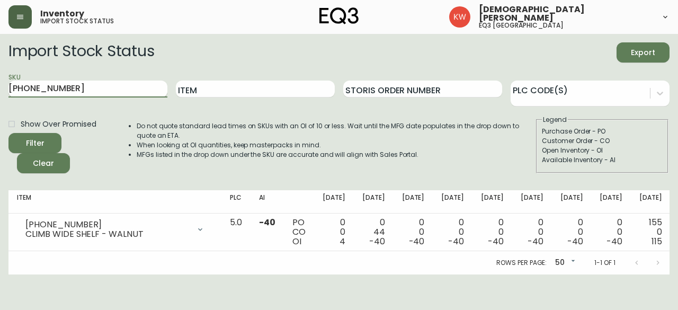
click at [113, 87] on input "[PHONE_NUMBER]" at bounding box center [87, 89] width 159 height 17
drag, startPoint x: 106, startPoint y: 88, endPoint x: -12, endPoint y: 68, distance: 119.8
click at [0, 68] on html "Inventory import stock status [DEMOGRAPHIC_DATA][PERSON_NAME] eq3 calgary Impor…" at bounding box center [339, 137] width 678 height 274
paste input "8-4"
click at [8, 133] on button "Filter" at bounding box center [34, 143] width 53 height 20
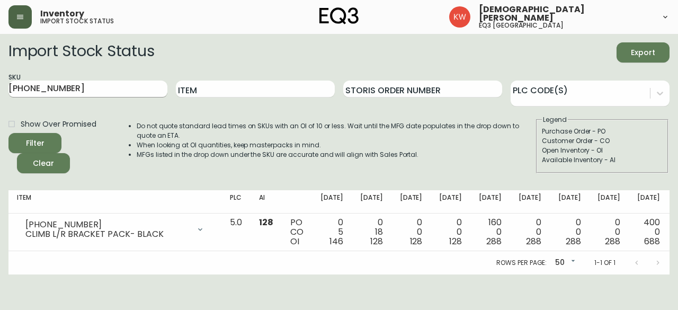
click at [120, 91] on input "[PHONE_NUMBER]" at bounding box center [87, 89] width 159 height 17
drag, startPoint x: 113, startPoint y: 85, endPoint x: -35, endPoint y: 80, distance: 149.0
click at [0, 80] on html "Inventory import stock status [DEMOGRAPHIC_DATA][PERSON_NAME] eq3 calgary Impor…" at bounding box center [339, 137] width 678 height 274
paste input "2-13"
type input "[PHONE_NUMBER]"
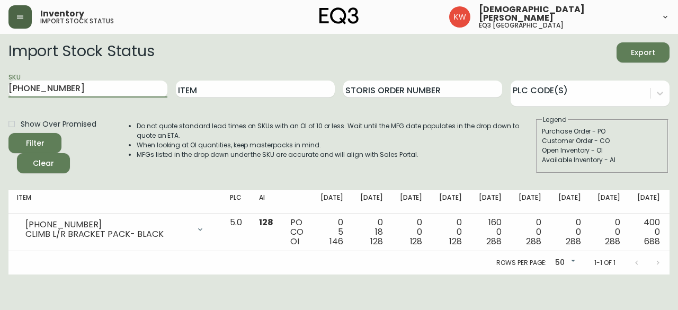
click at [8, 133] on button "Filter" at bounding box center [34, 143] width 53 height 20
